Goal: Find contact information: Find contact information

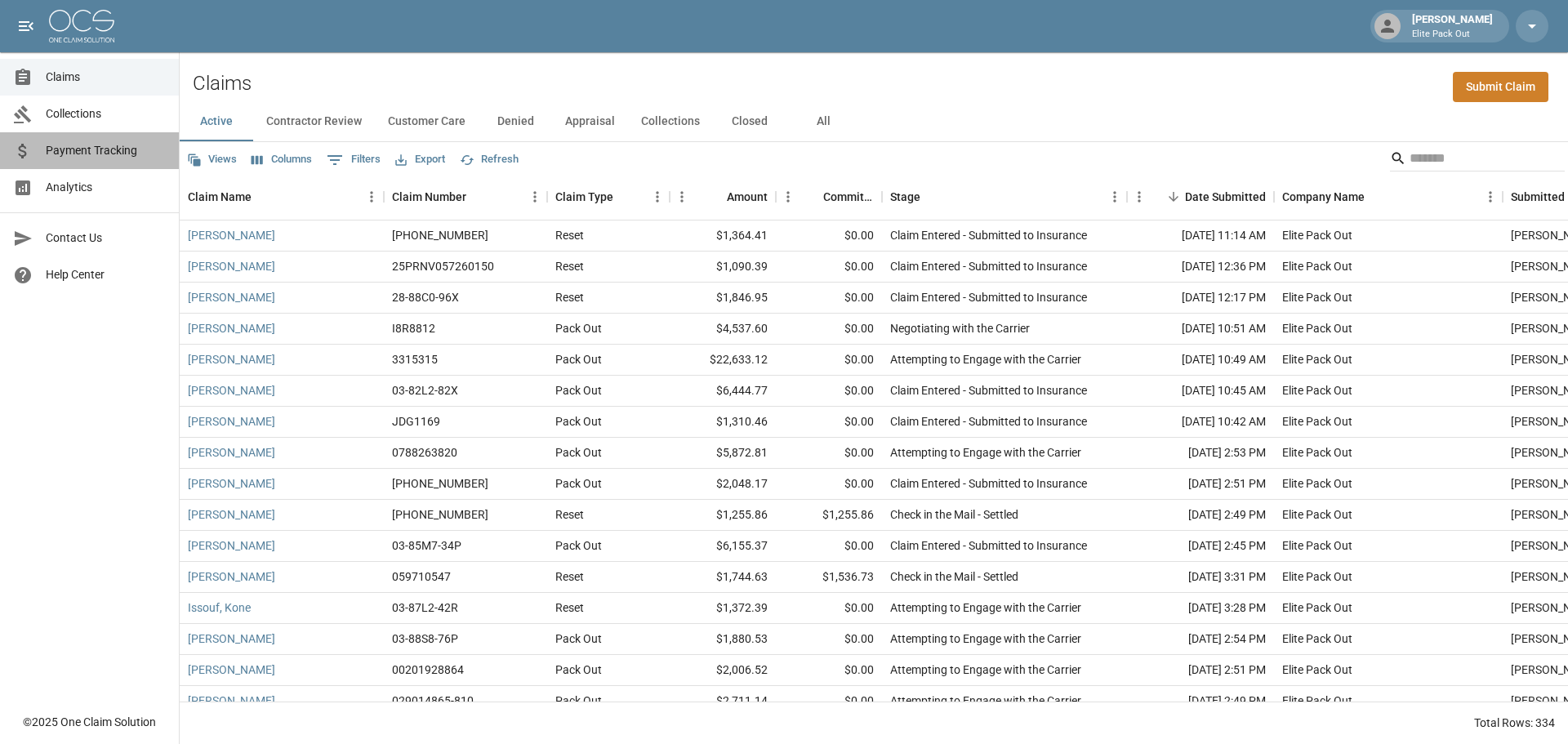
click at [109, 148] on span "Payment Tracking" at bounding box center [105, 150] width 120 height 17
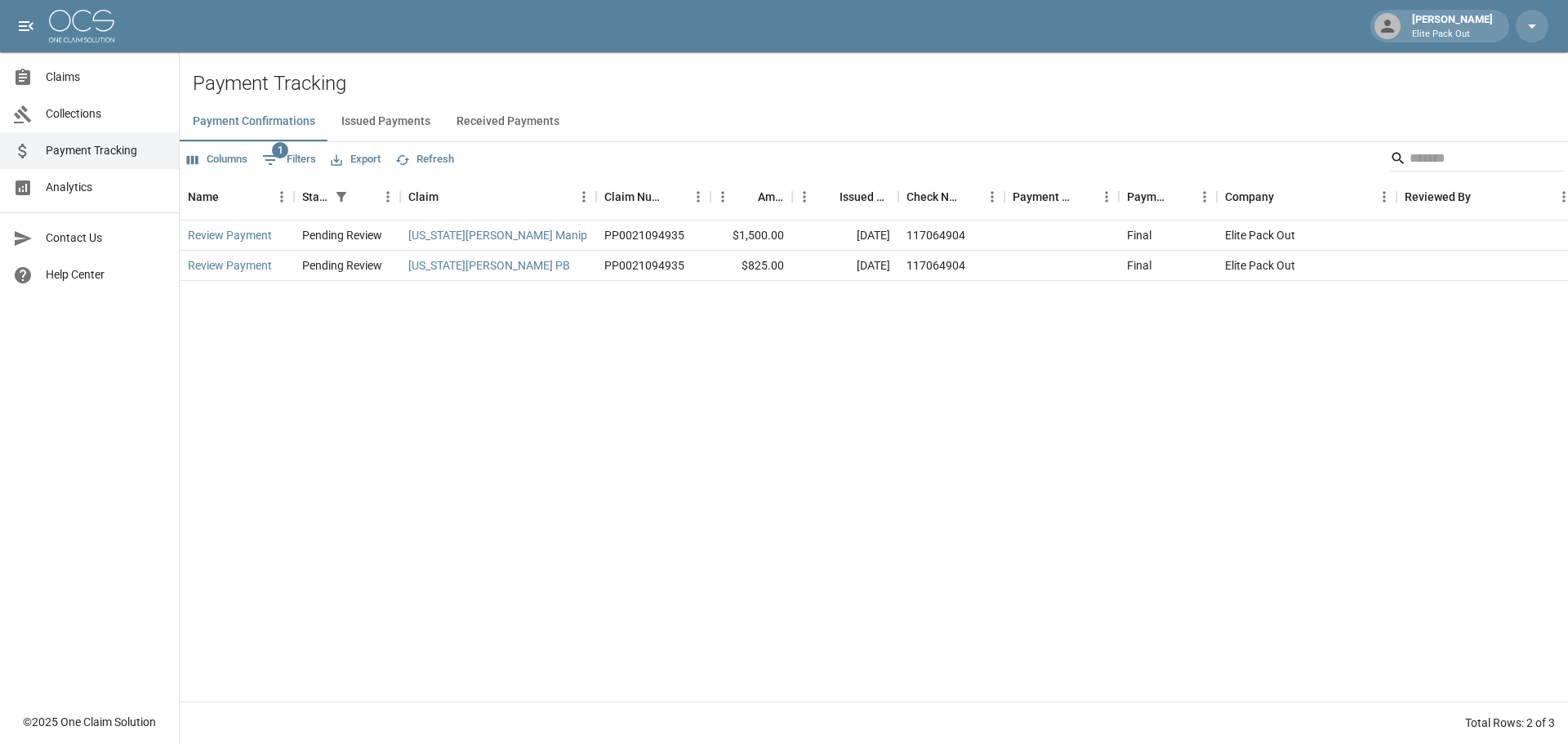
click at [75, 239] on span "Contact Us" at bounding box center [105, 238] width 120 height 17
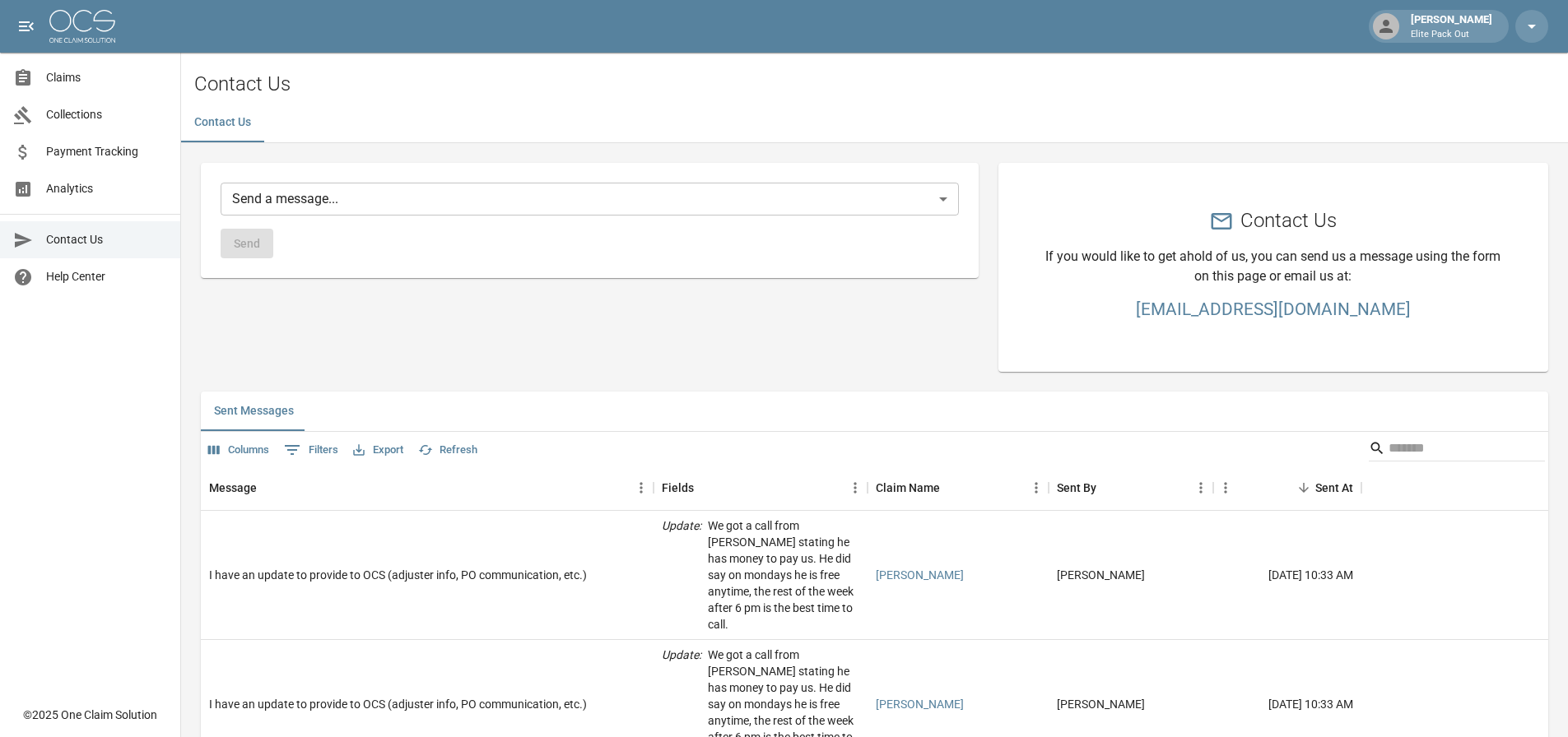
drag, startPoint x: 1086, startPoint y: 332, endPoint x: 1456, endPoint y: 320, distance: 370.2
click at [1456, 320] on div "Contact Us If you would like to get ahold of us, you can send us a message usin…" at bounding box center [1274, 267] width 536 height 195
